Goal: Navigation & Orientation: Find specific page/section

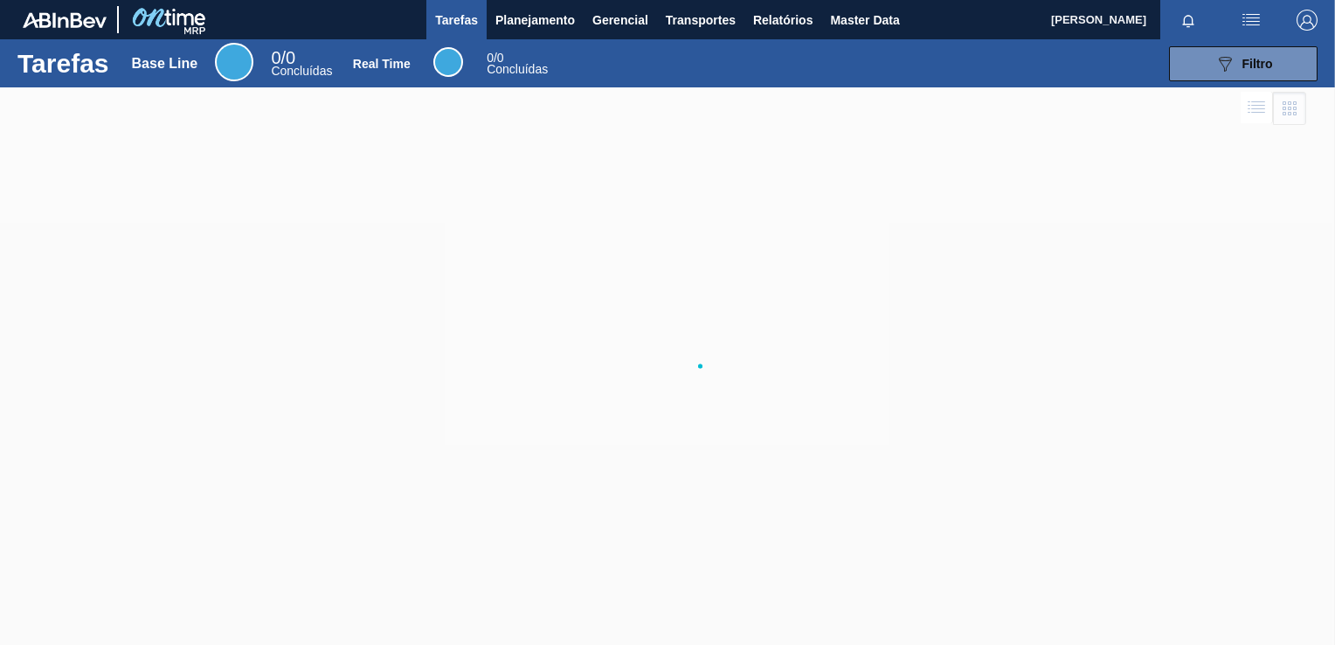
click at [692, 73] on div "089F7B8B-B2A5-4AFE-B5C0-19BA573D28AC Filtro" at bounding box center [943, 63] width 766 height 35
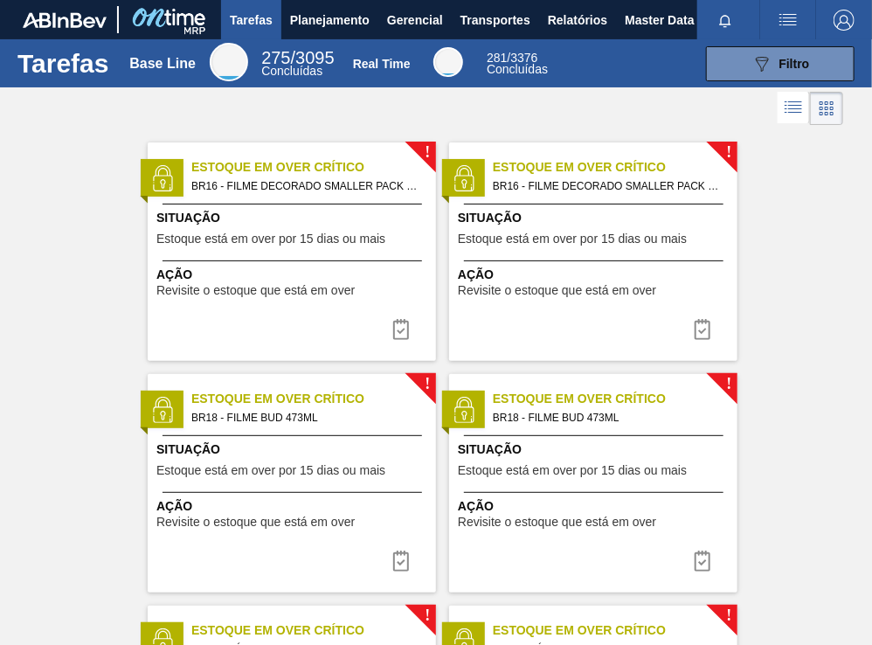
click at [262, 15] on span "Tarefas" at bounding box center [251, 20] width 43 height 21
click at [322, 10] on span "Planejamento" at bounding box center [329, 20] width 79 height 21
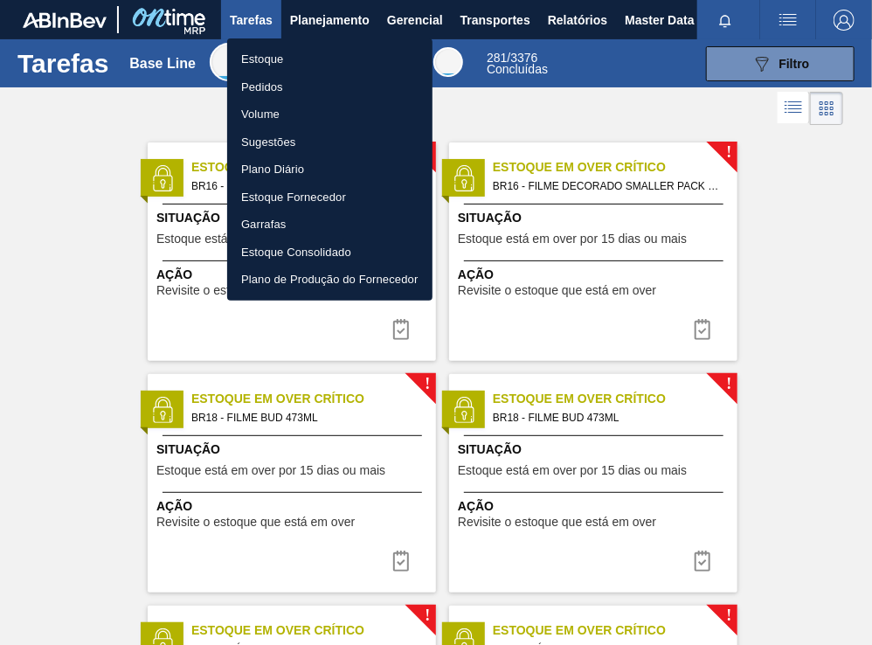
click at [294, 63] on li "Estoque" at bounding box center [329, 59] width 205 height 28
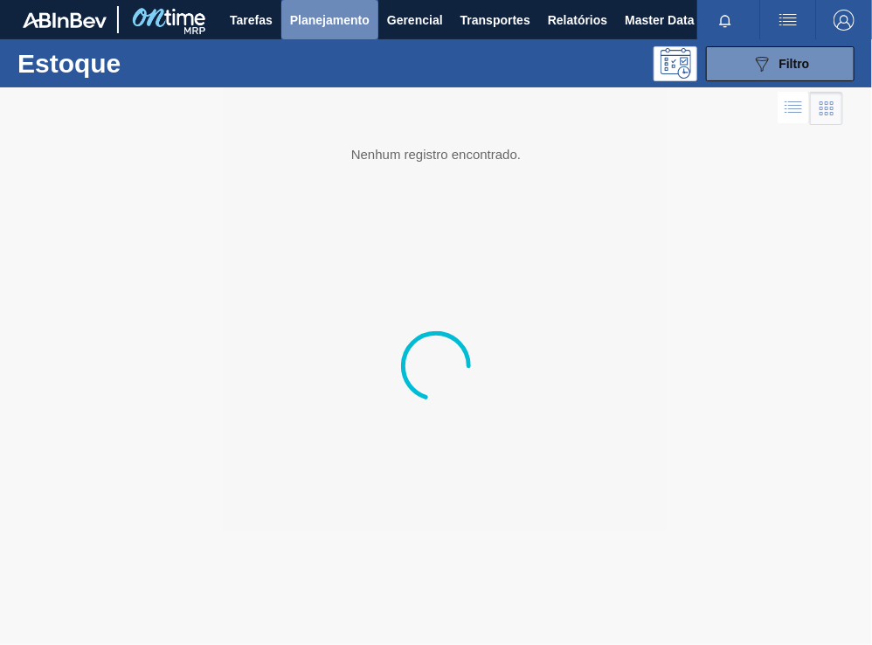
click at [337, 19] on span "Planejamento" at bounding box center [329, 20] width 79 height 21
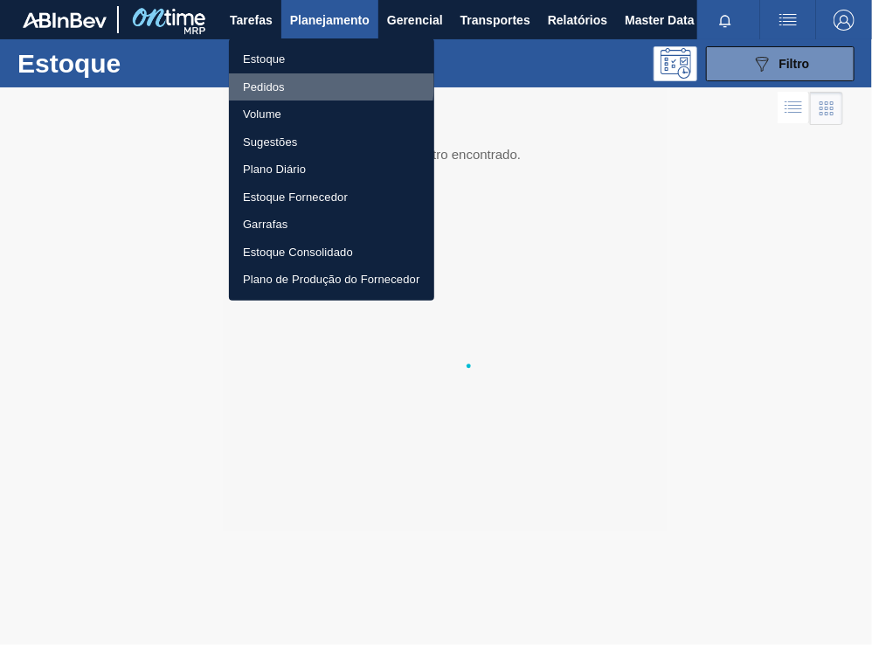
click at [300, 82] on li "Pedidos" at bounding box center [331, 87] width 205 height 28
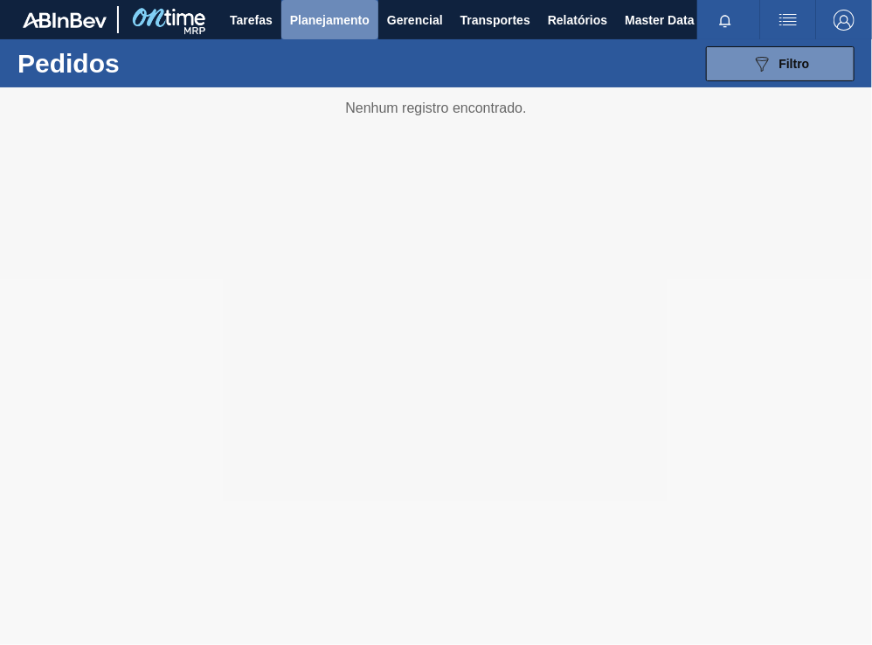
click at [344, 19] on span "Planejamento" at bounding box center [329, 20] width 79 height 21
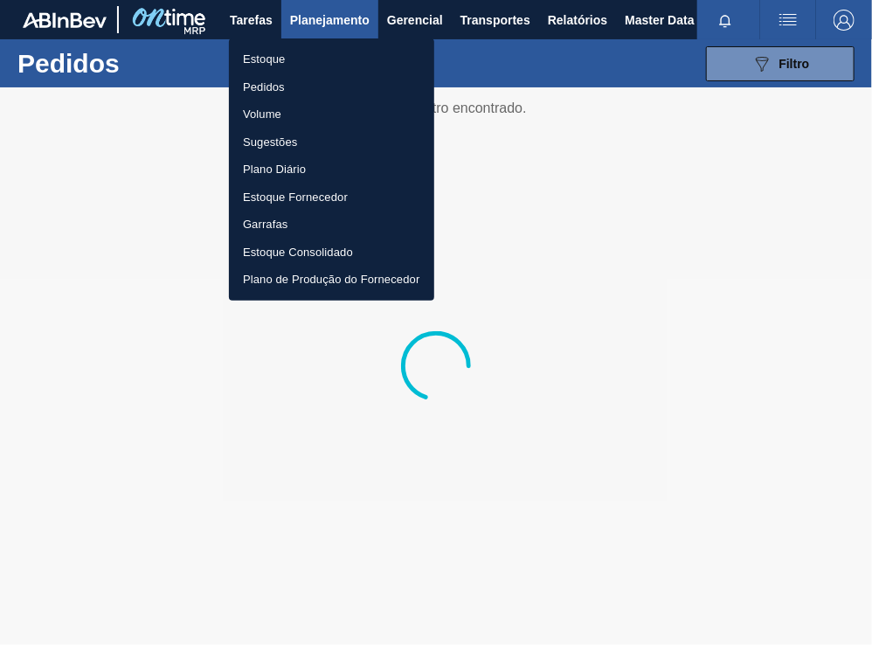
click at [279, 103] on li "Volume" at bounding box center [331, 114] width 205 height 28
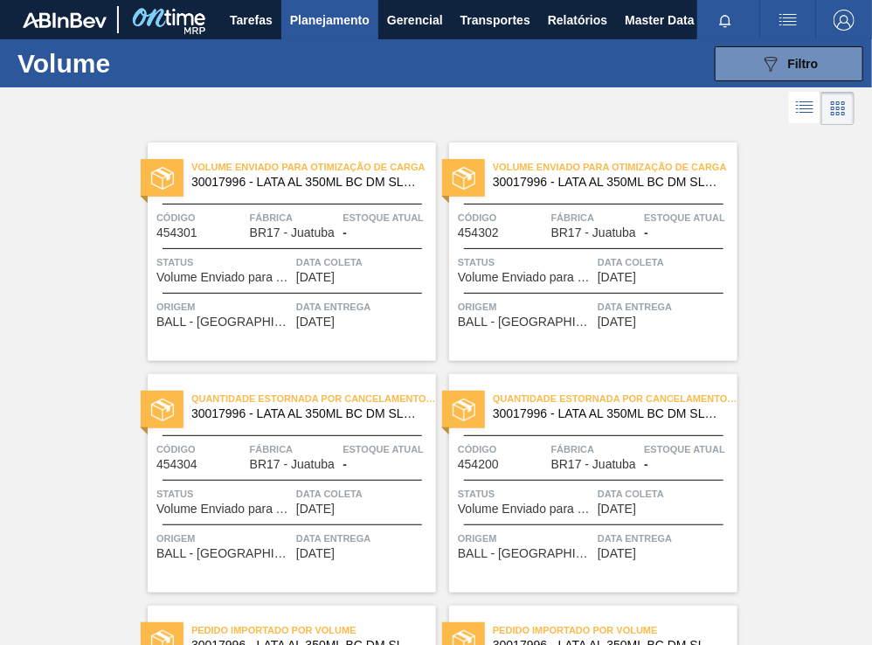
click at [301, 24] on span "Planejamento" at bounding box center [329, 20] width 79 height 21
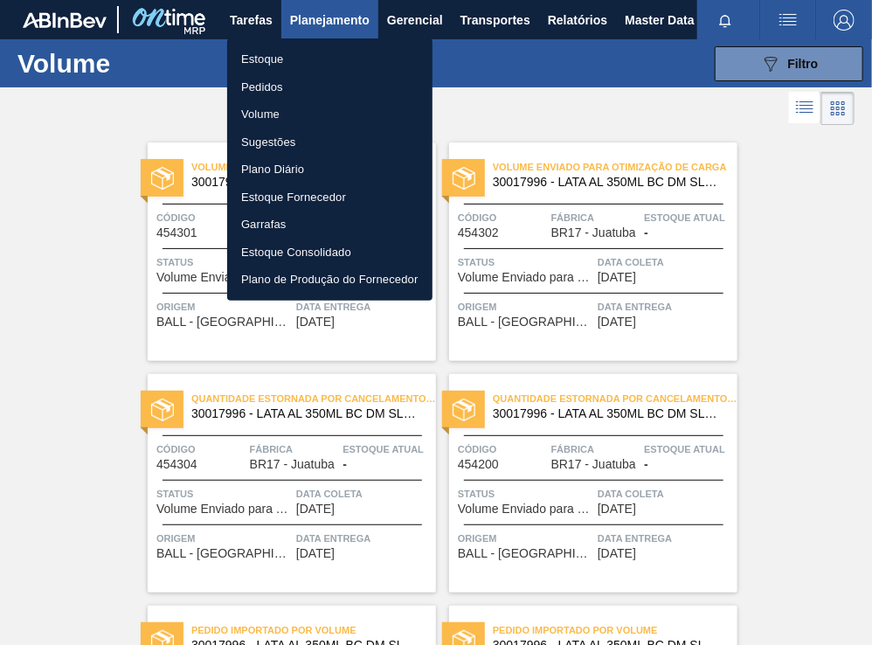
click at [308, 168] on li "Plano Diário" at bounding box center [329, 169] width 205 height 28
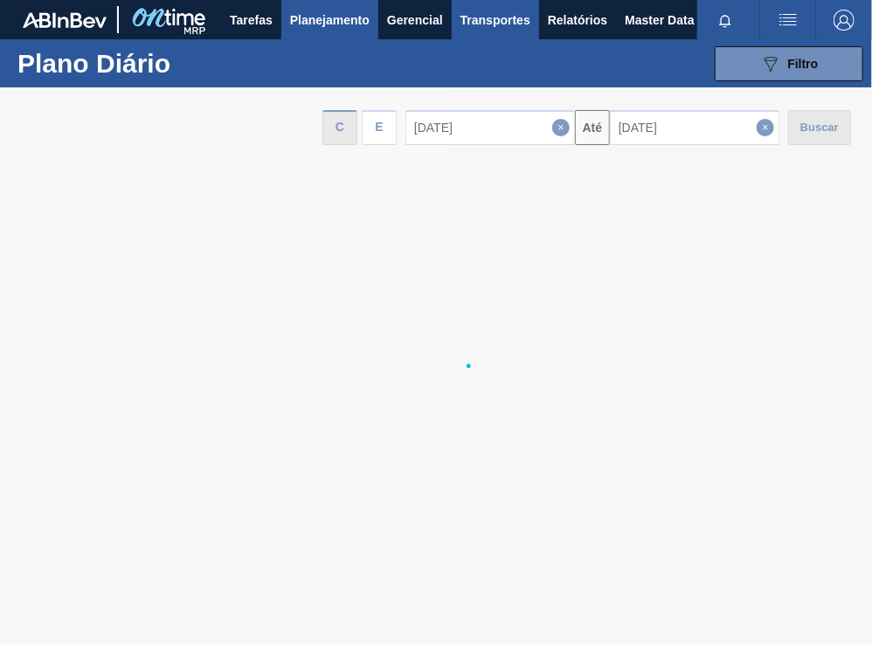
click at [504, 0] on button "Transportes" at bounding box center [495, 19] width 87 height 39
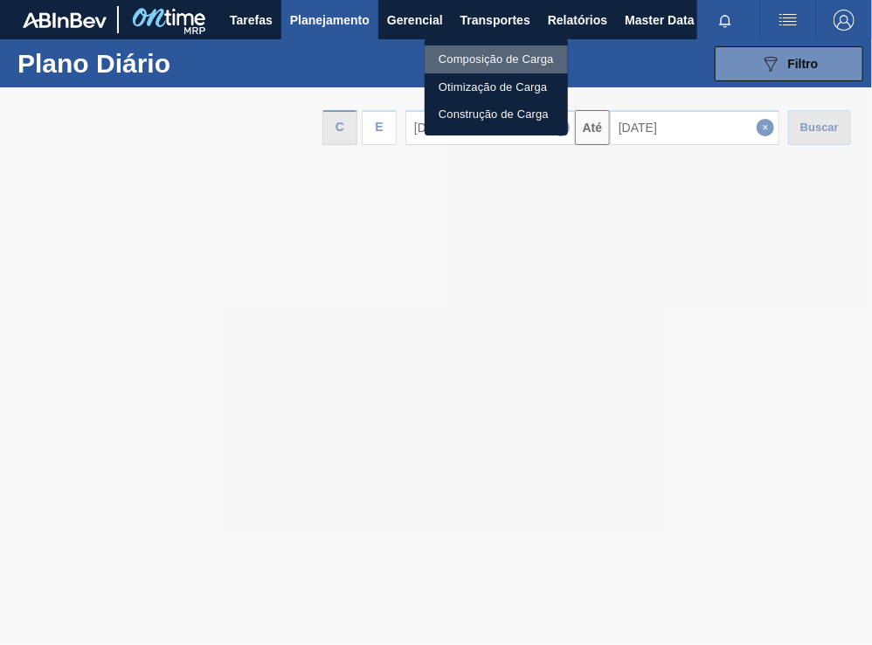
click at [499, 51] on li "Composição de Carga" at bounding box center [496, 59] width 143 height 28
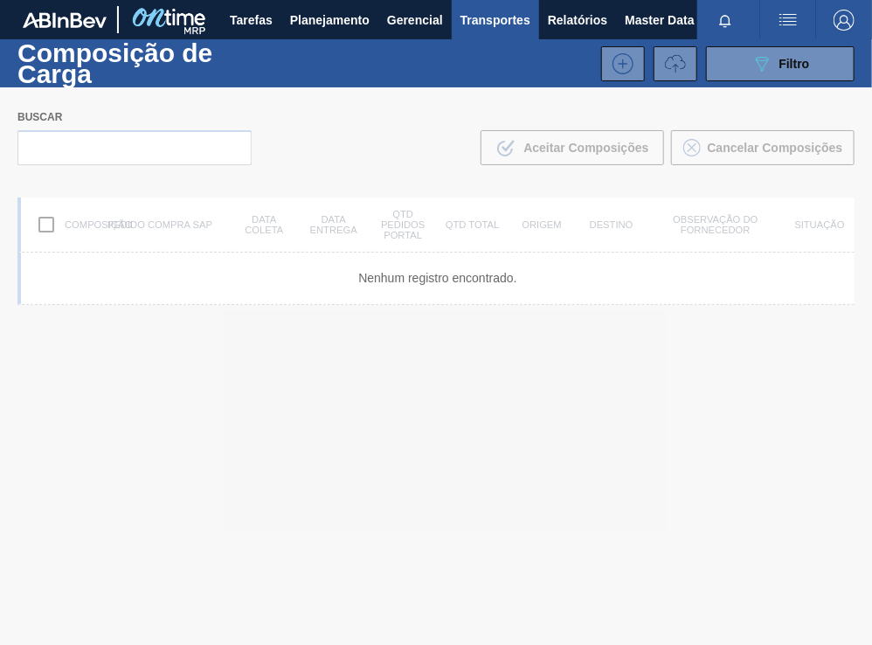
click at [519, 16] on span "Transportes" at bounding box center [495, 20] width 70 height 21
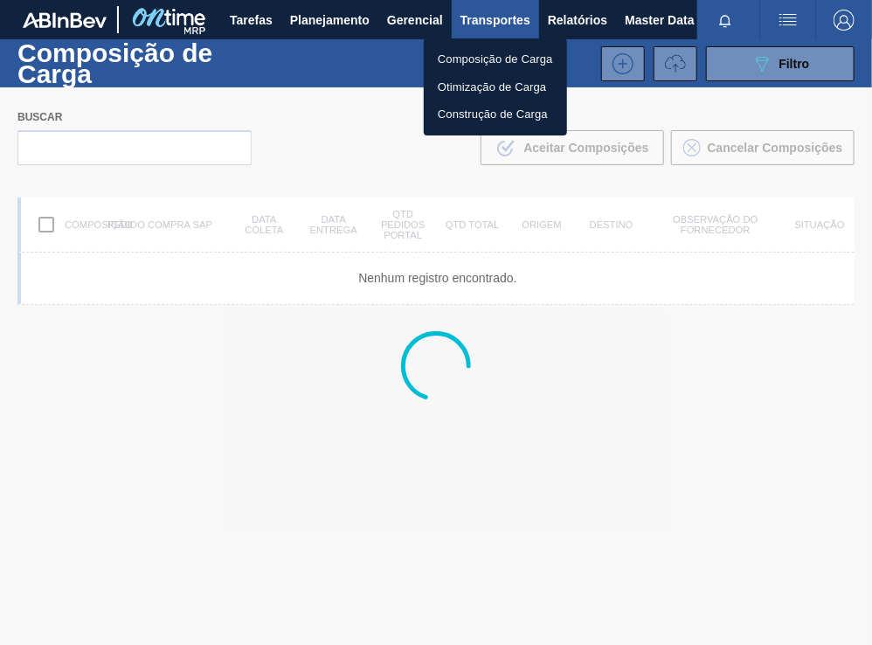
click at [363, 99] on div at bounding box center [436, 322] width 872 height 645
